Goal: Task Accomplishment & Management: Complete application form

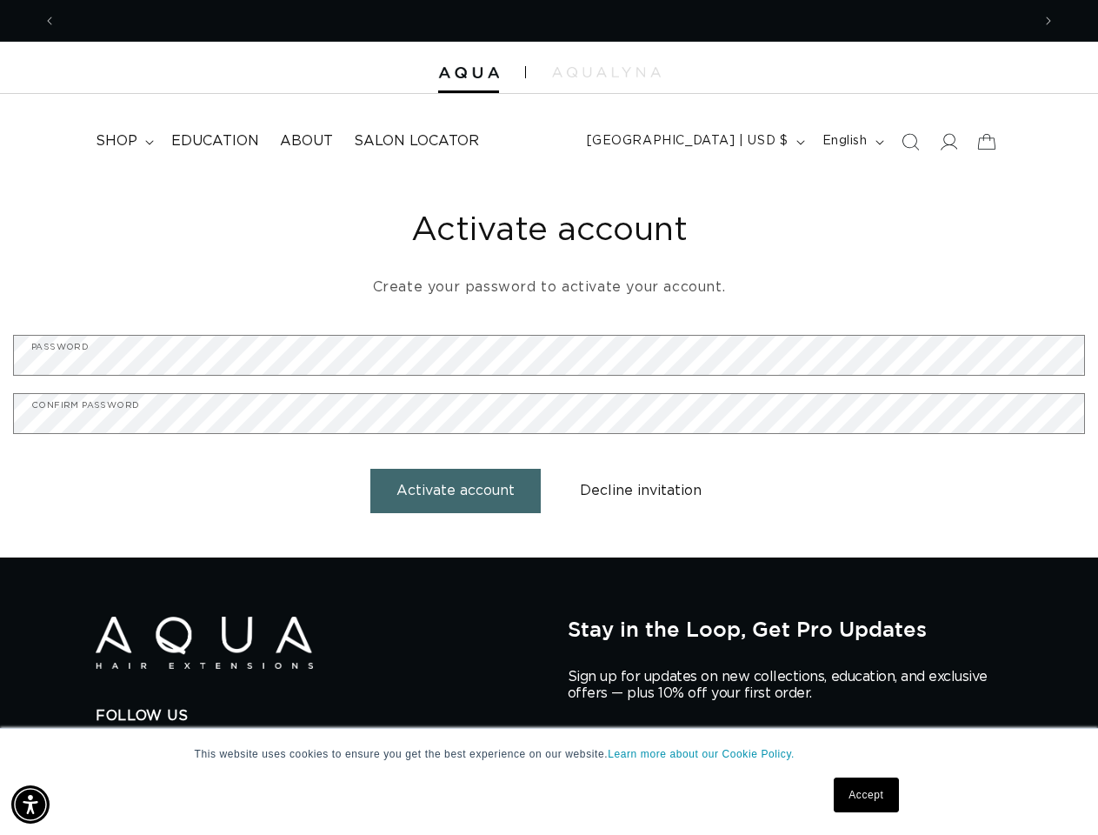
scroll to position [0, 975]
click at [30, 804] on img "Accessibility Menu" at bounding box center [30, 804] width 38 height 38
